Goal: Navigation & Orientation: Find specific page/section

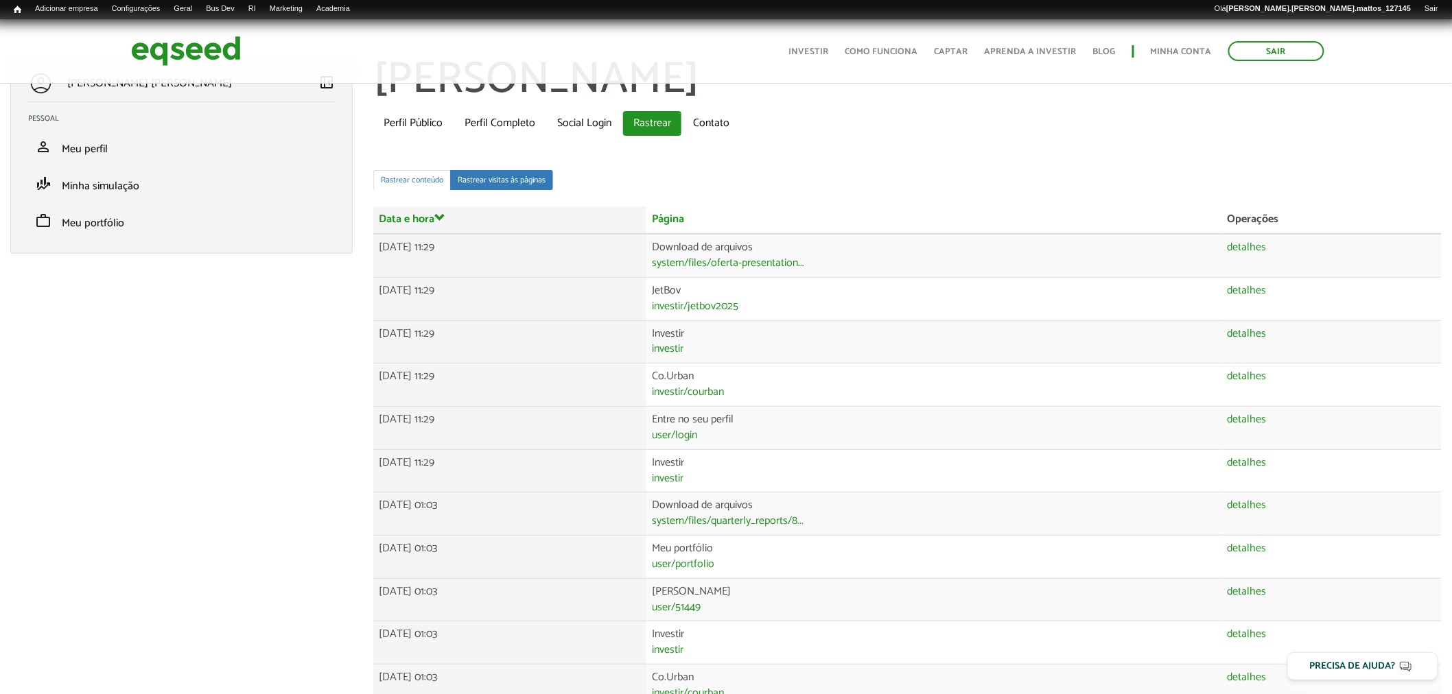
scroll to position [24, 0]
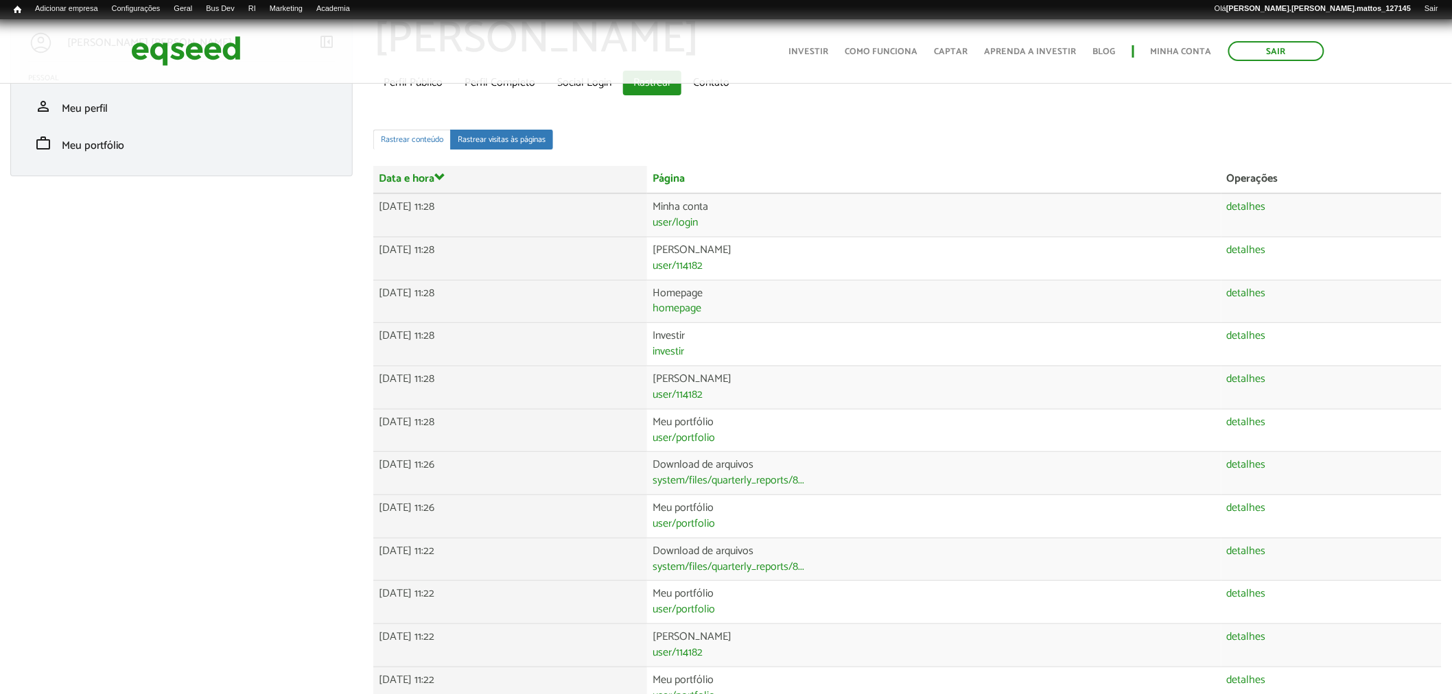
scroll to position [64, 0]
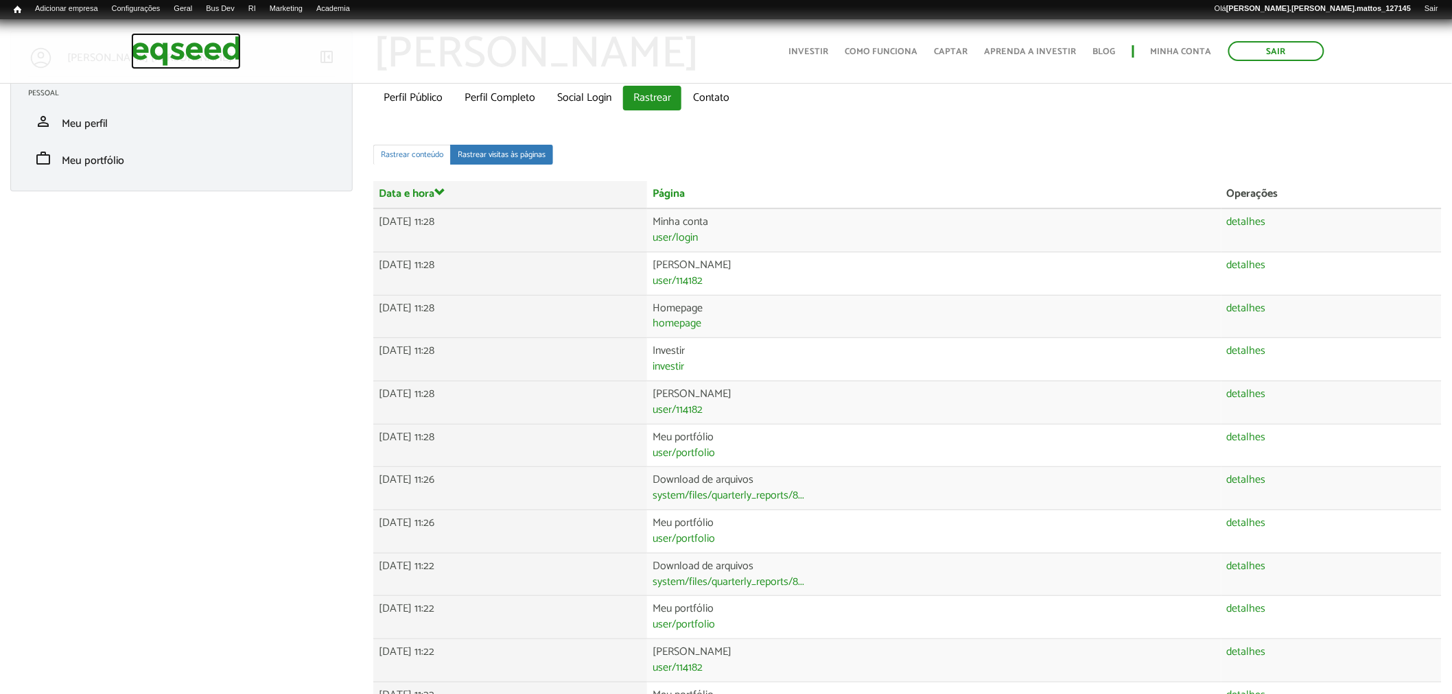
click at [155, 44] on img at bounding box center [186, 51] width 110 height 36
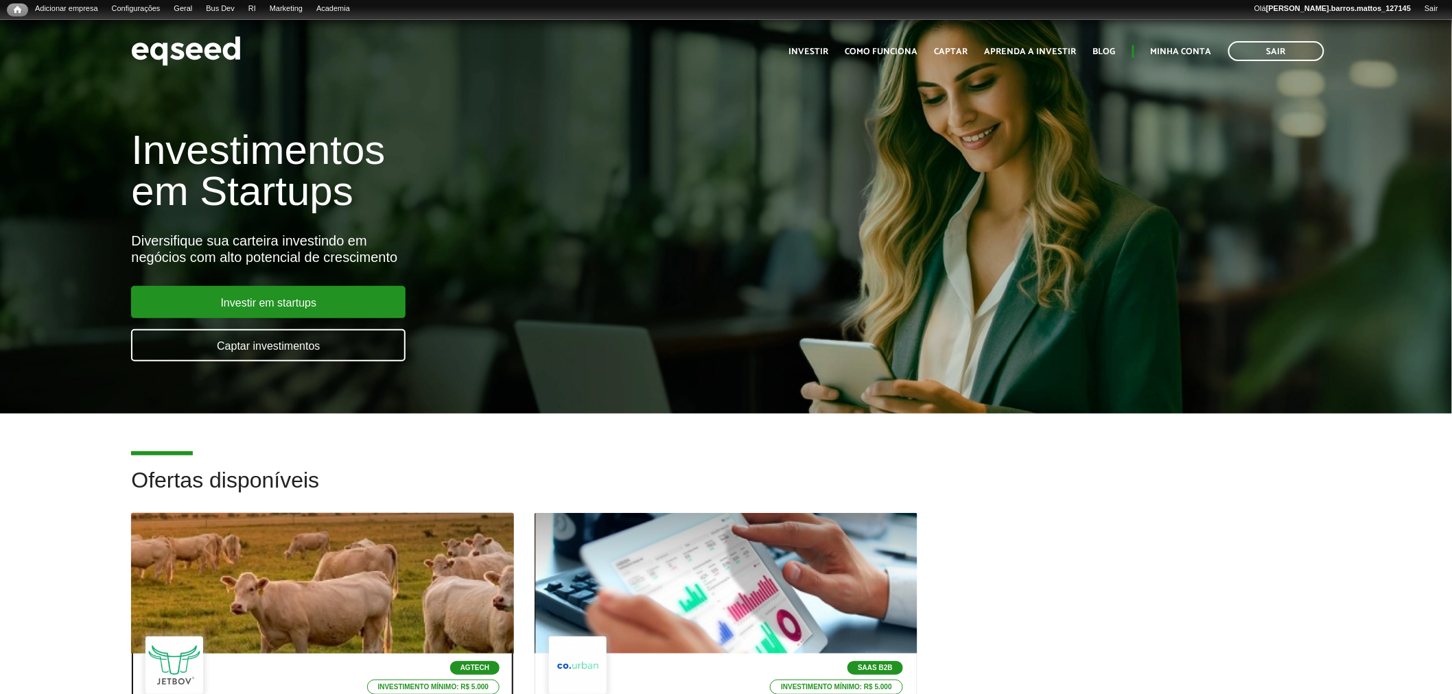
click at [313, 517] on div at bounding box center [322, 583] width 459 height 169
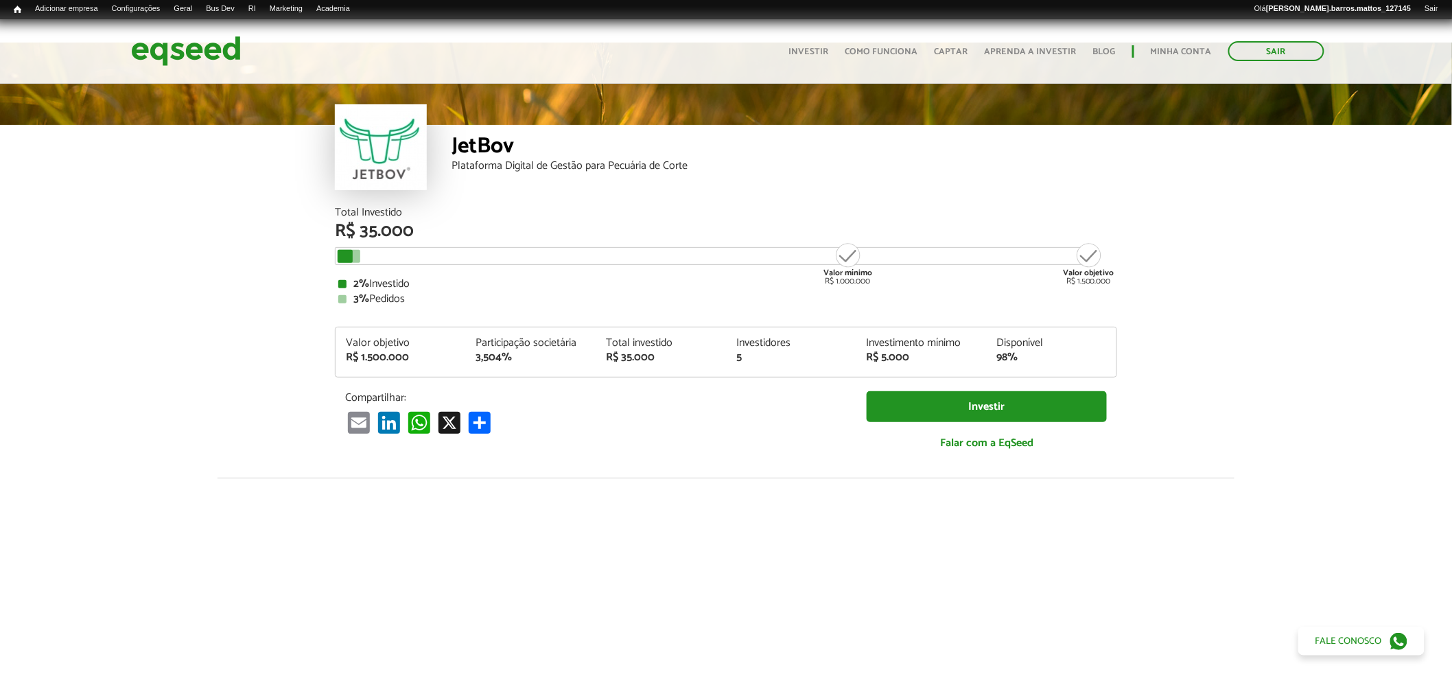
scroll to position [12, 0]
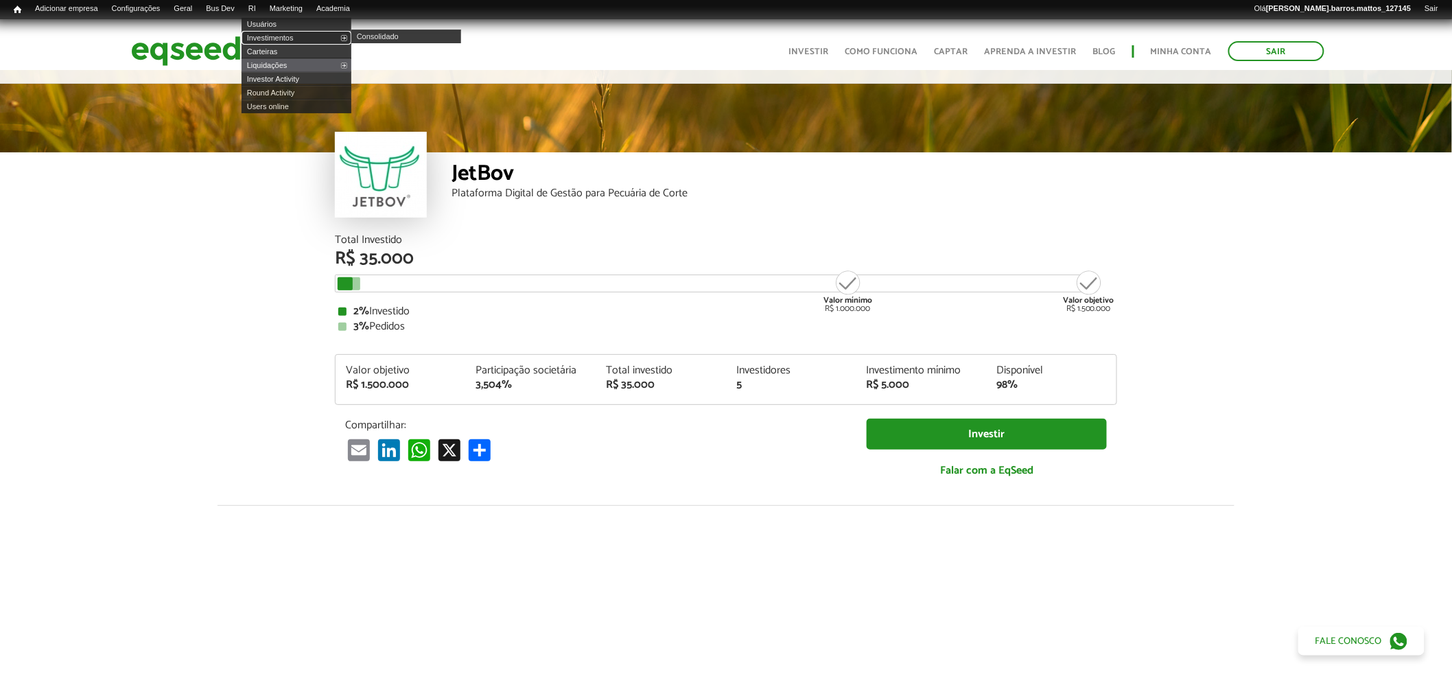
click at [271, 35] on link "Investimentos" at bounding box center [296, 38] width 110 height 14
